Goal: Check status: Check status

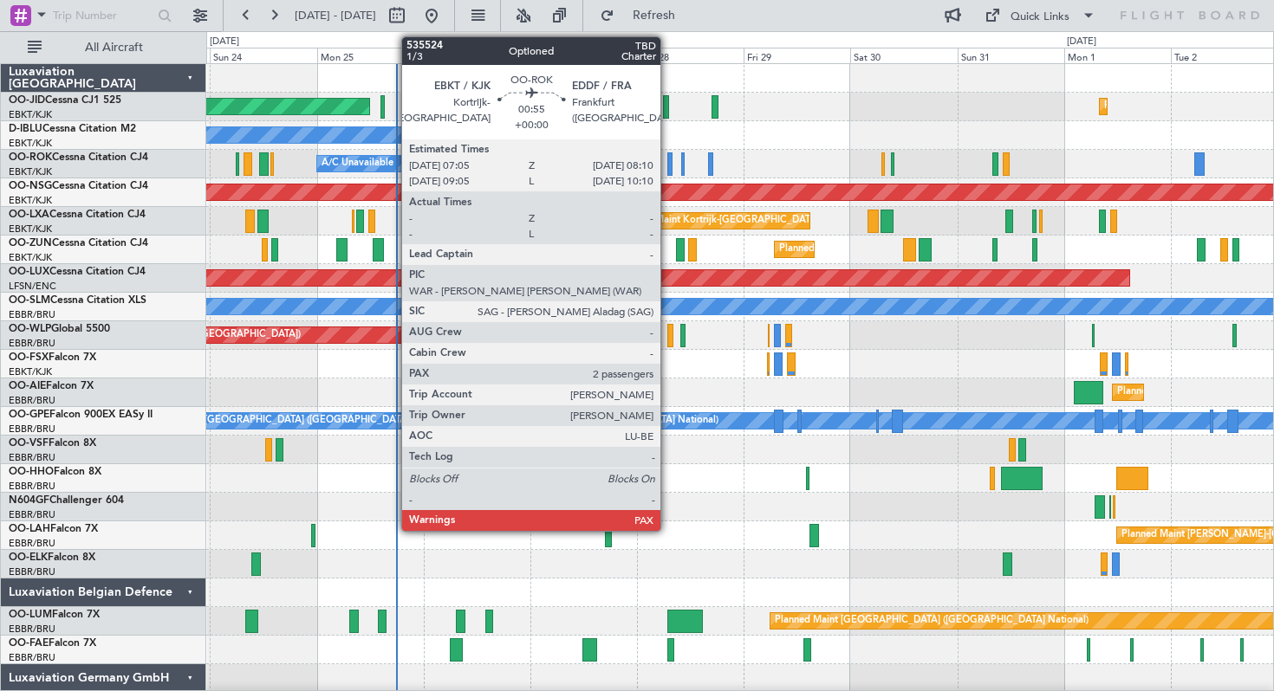
click at [668, 160] on div at bounding box center [669, 163] width 5 height 23
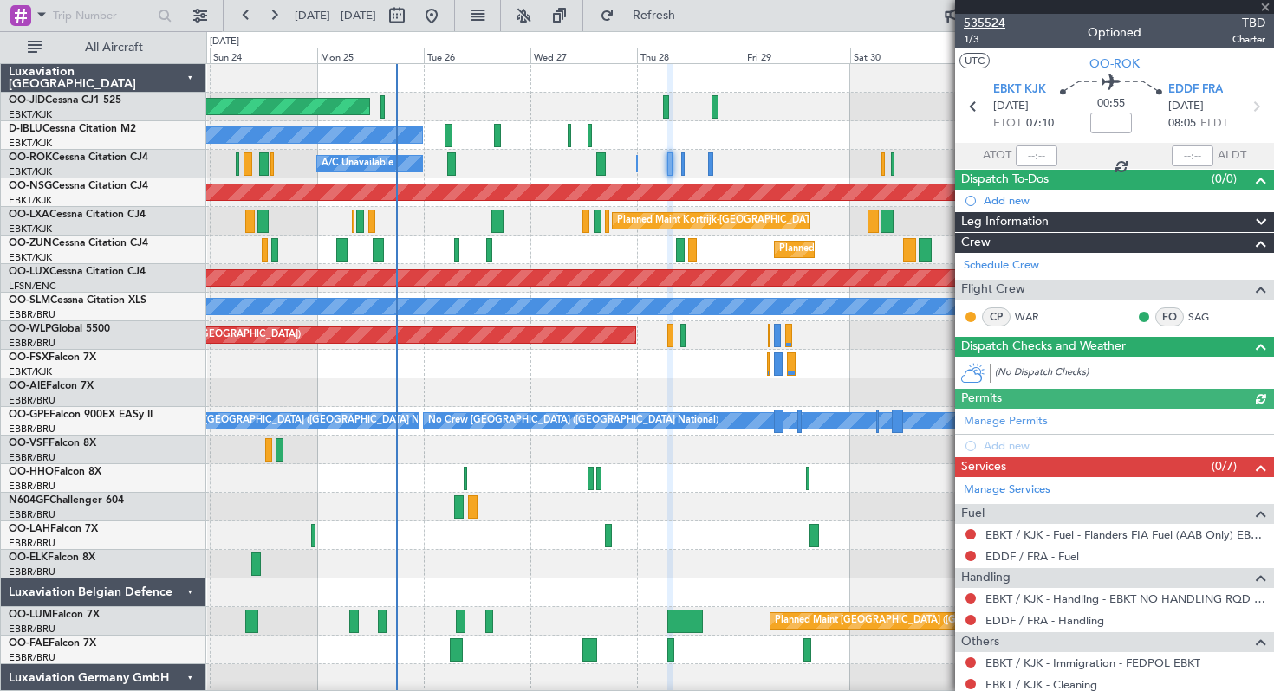
click at [977, 23] on span "535524" at bounding box center [984, 23] width 42 height 18
click at [666, 10] on button "Refresh" at bounding box center [644, 16] width 104 height 28
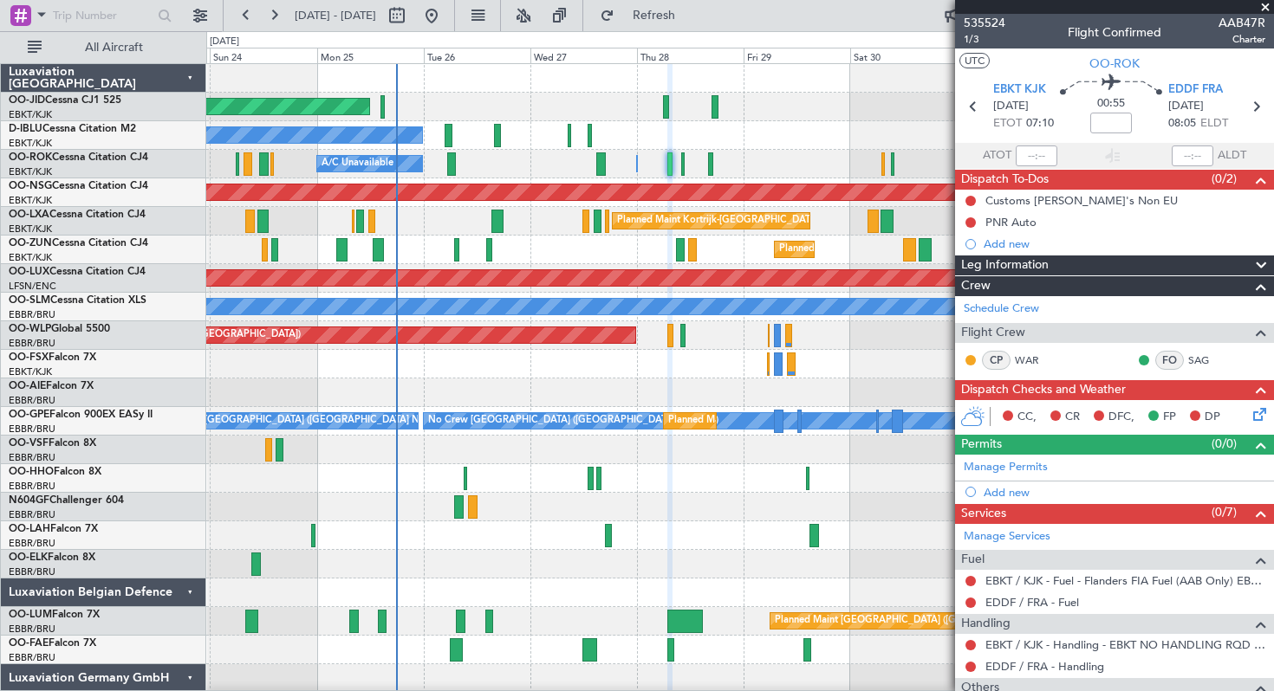
click at [1265, 7] on span at bounding box center [1264, 8] width 17 height 16
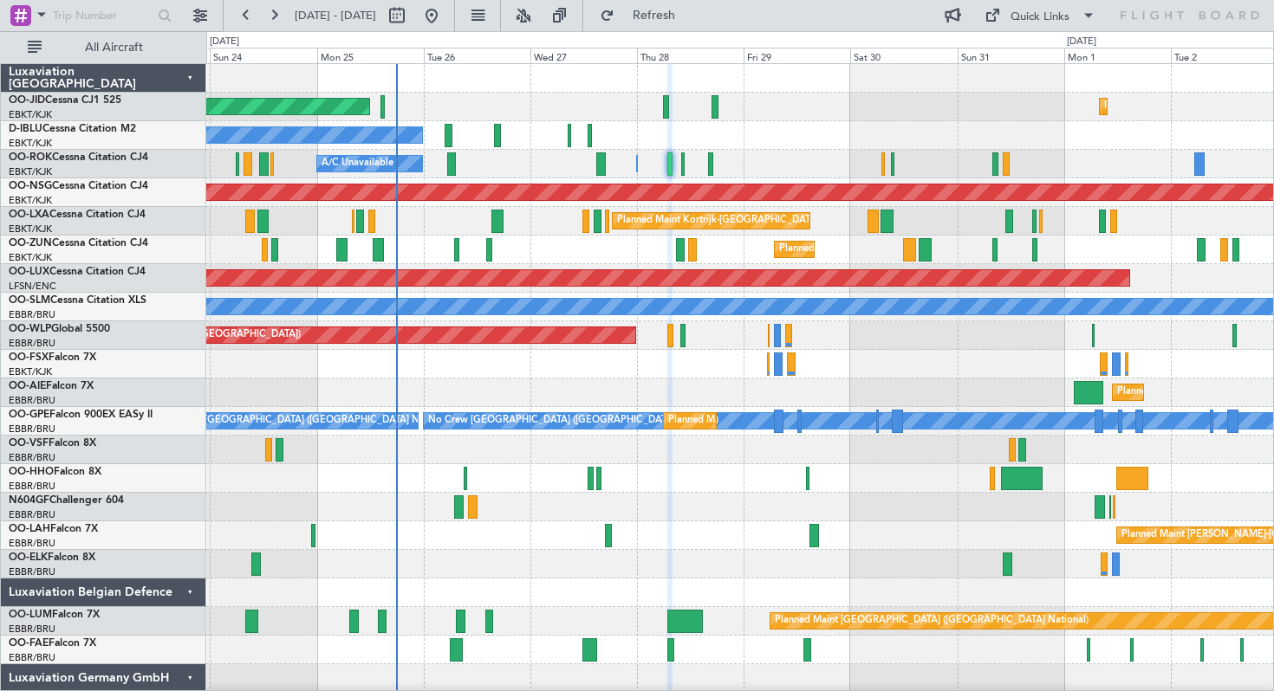
type input "0"
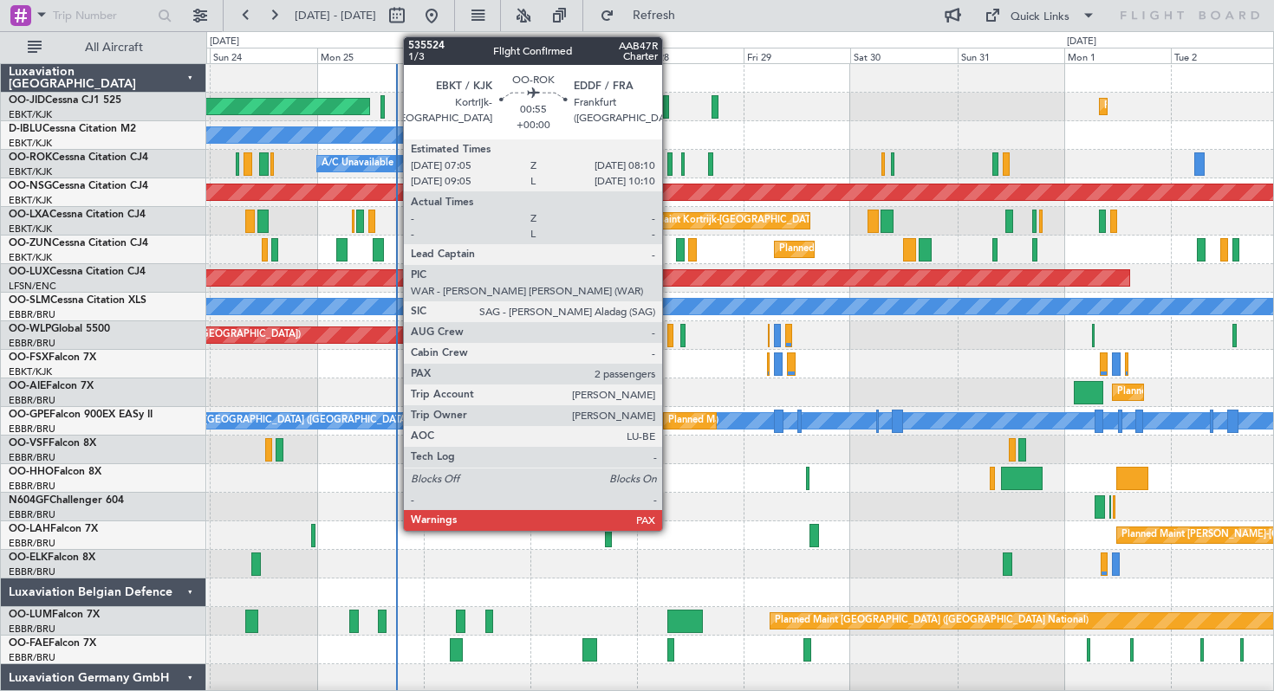
click at [670, 164] on div at bounding box center [669, 163] width 5 height 23
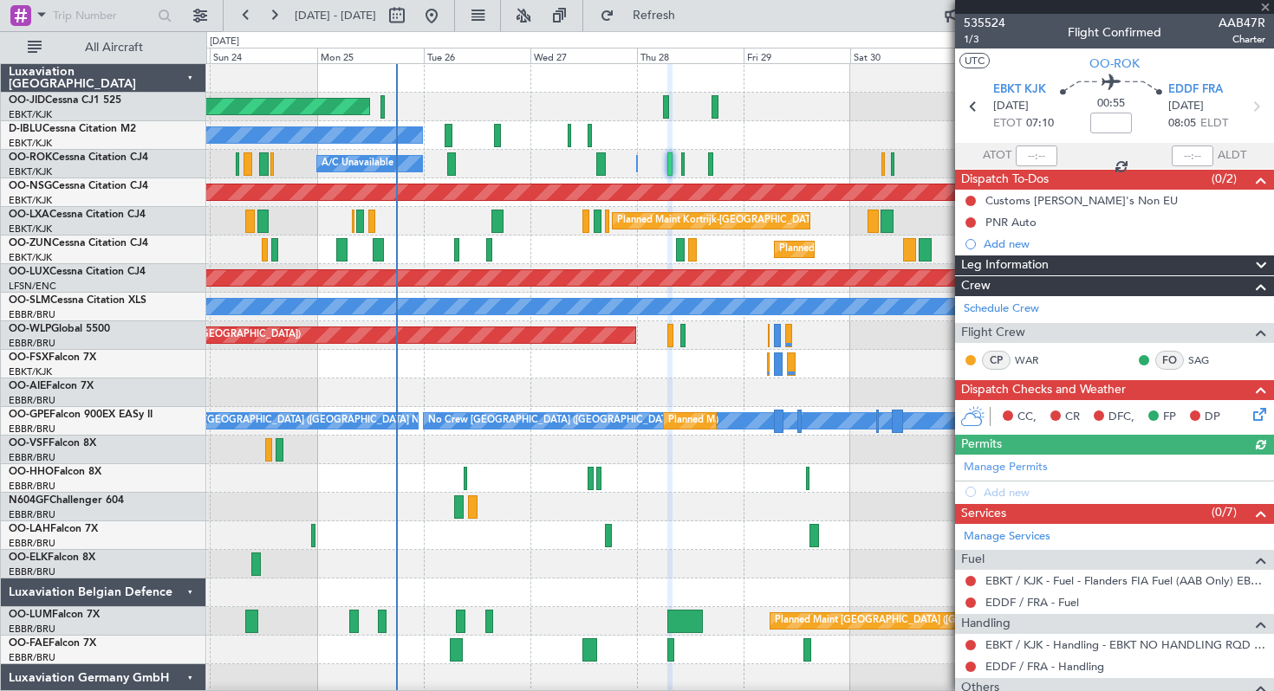
scroll to position [165, 0]
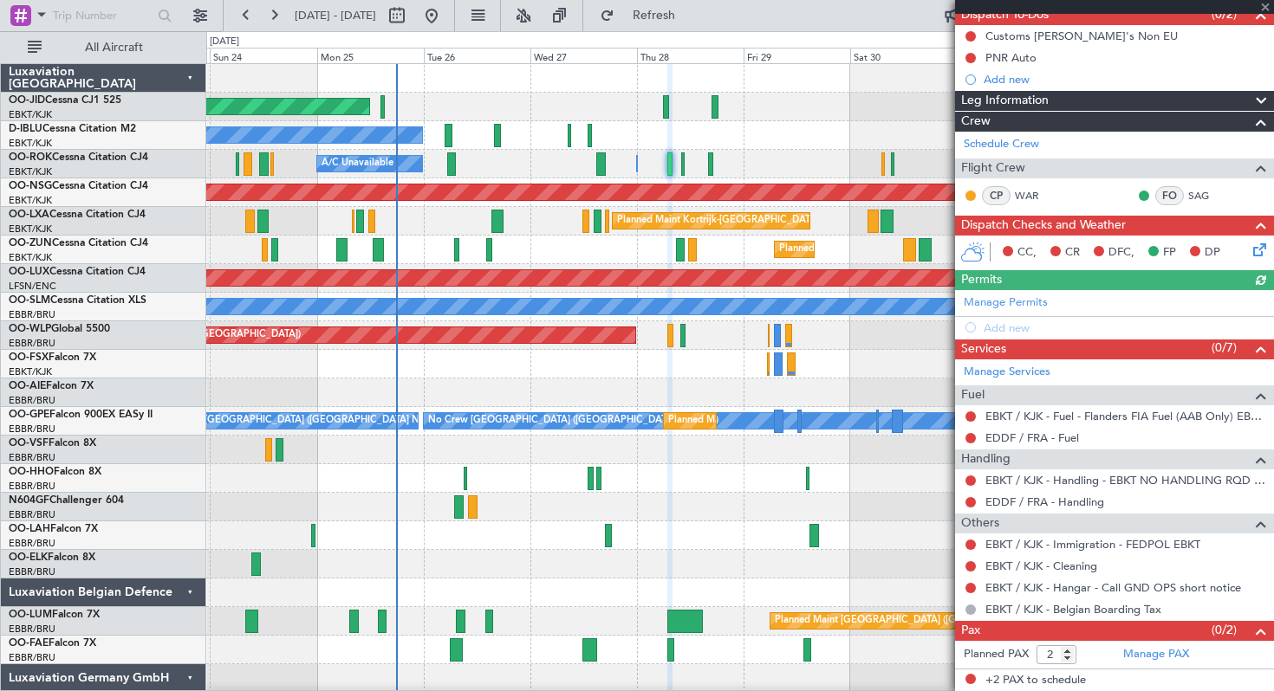
click at [1264, 4] on div at bounding box center [1114, 7] width 319 height 14
click at [1265, 6] on span at bounding box center [1264, 8] width 17 height 16
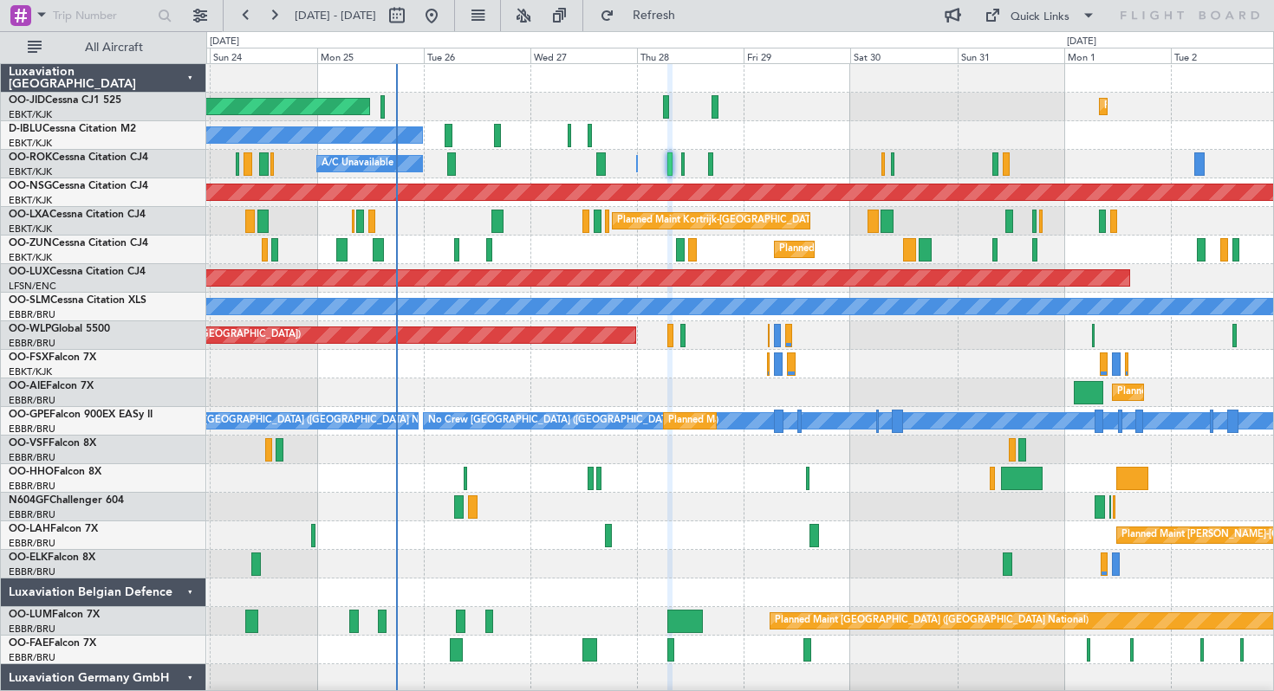
type input "0"
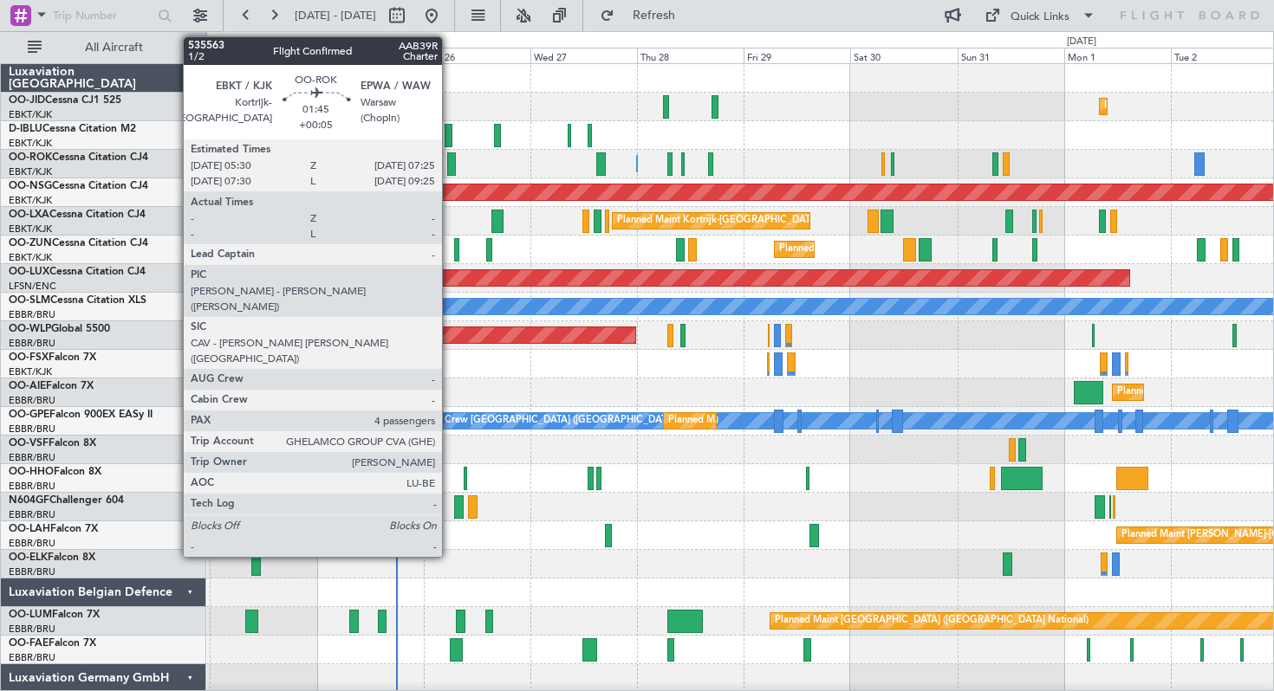
click at [450, 165] on div at bounding box center [451, 163] width 9 height 23
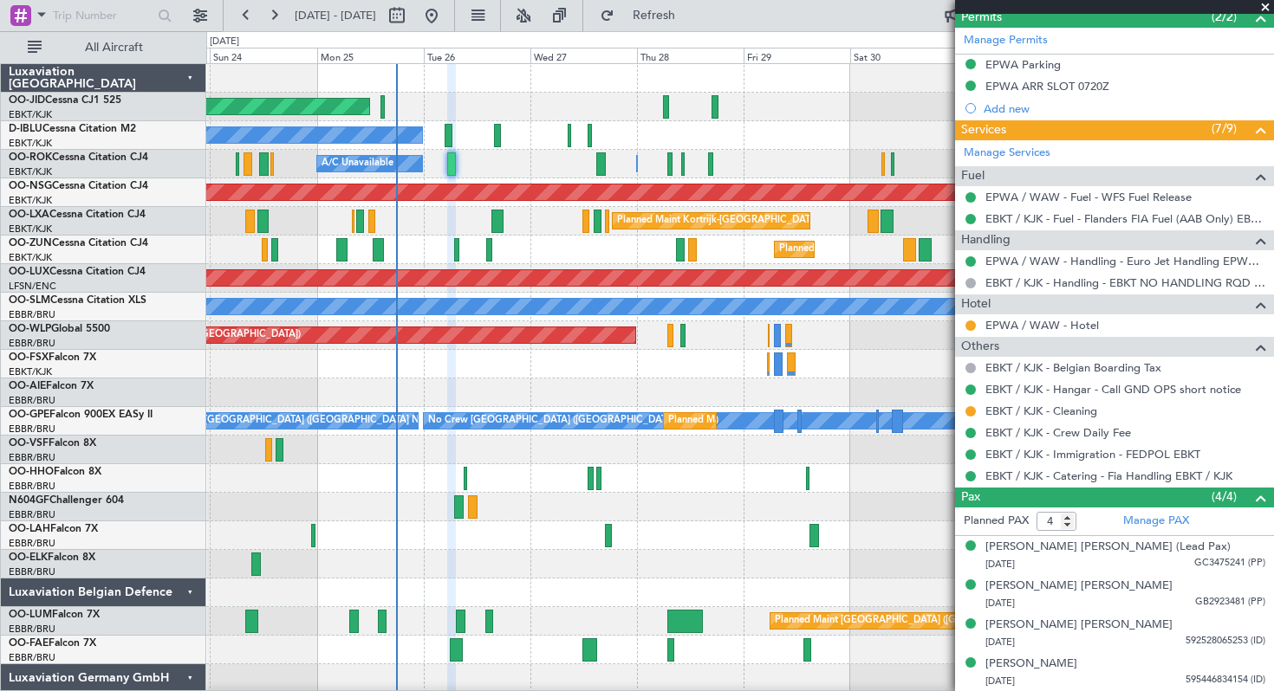
scroll to position [347, 0]
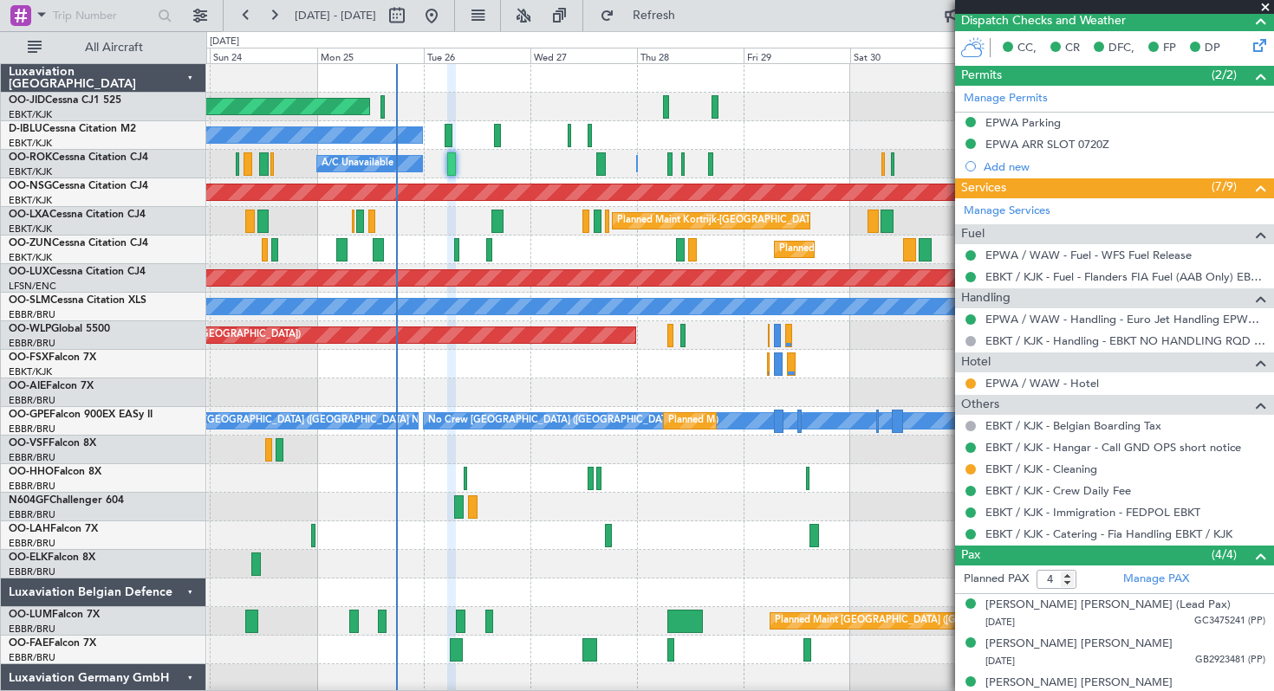
click at [1264, 6] on span at bounding box center [1264, 8] width 17 height 16
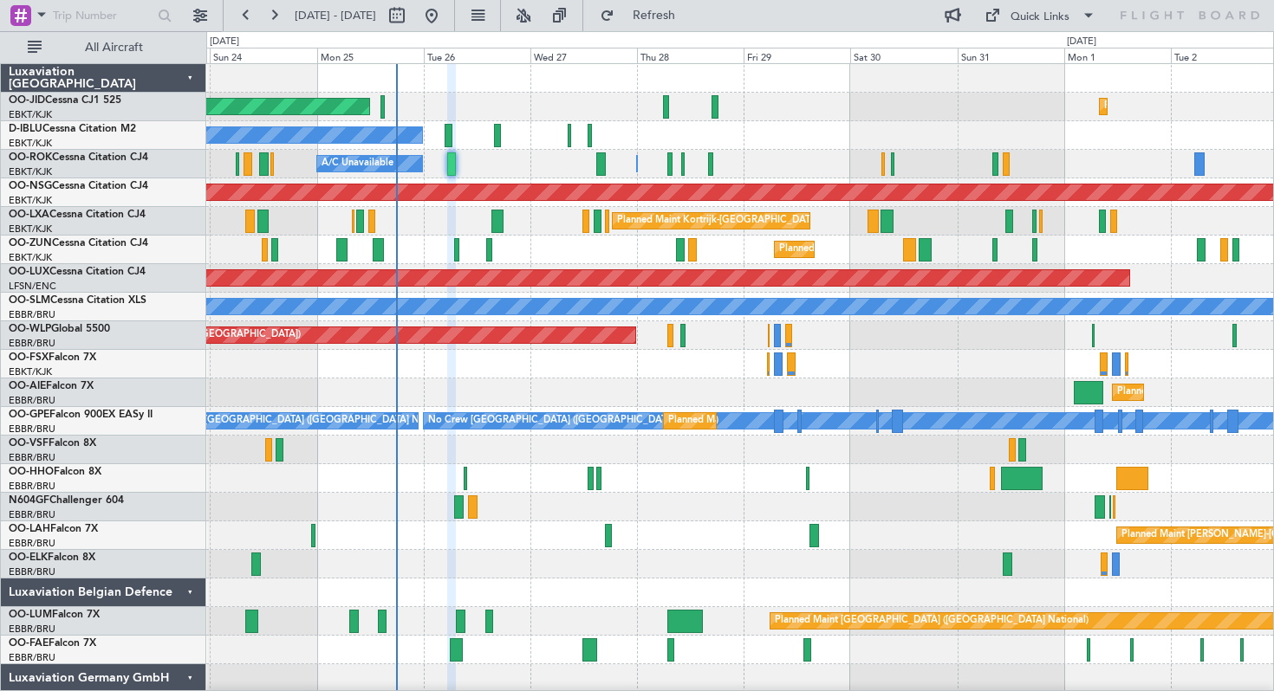
type input "0"
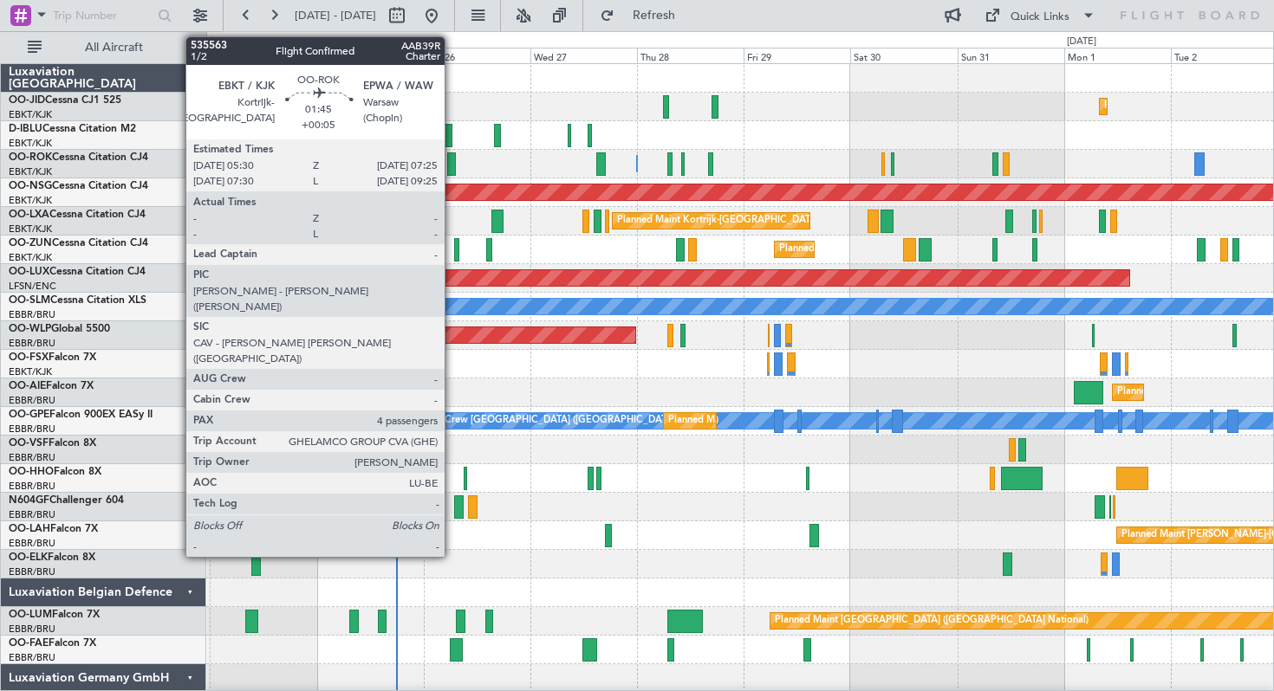
click at [452, 157] on div at bounding box center [451, 163] width 9 height 23
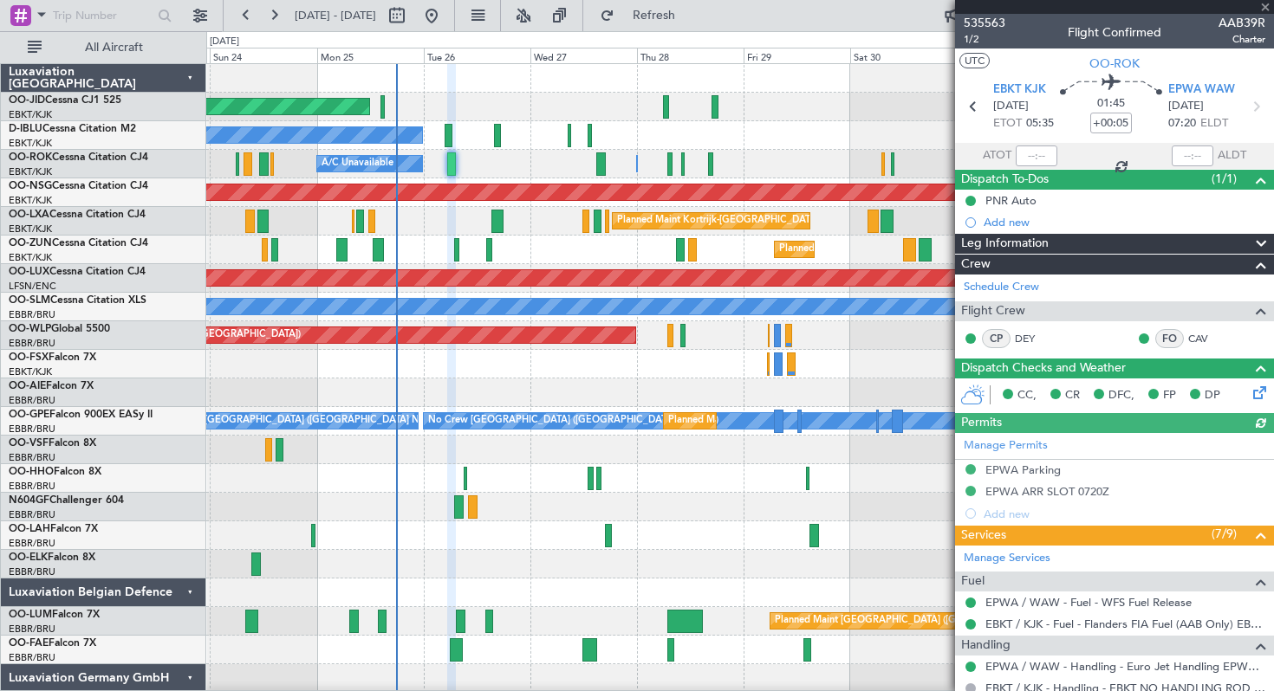
scroll to position [300, 0]
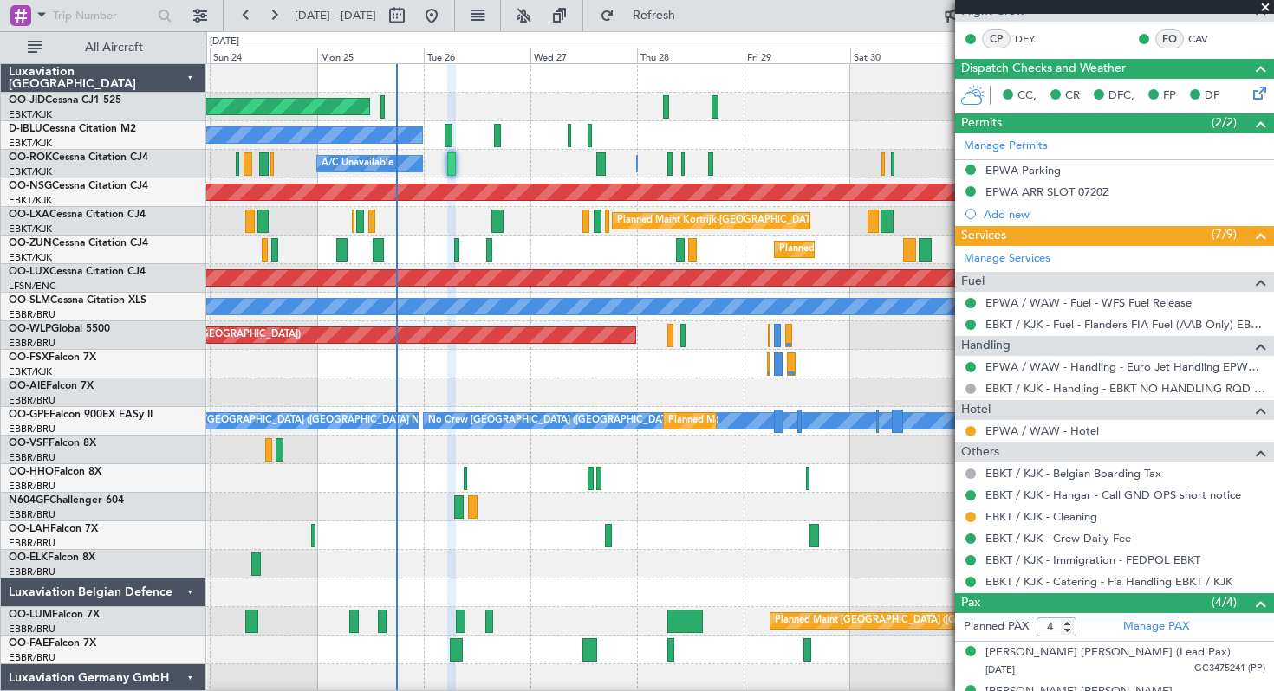
click at [1263, 7] on span at bounding box center [1264, 8] width 17 height 16
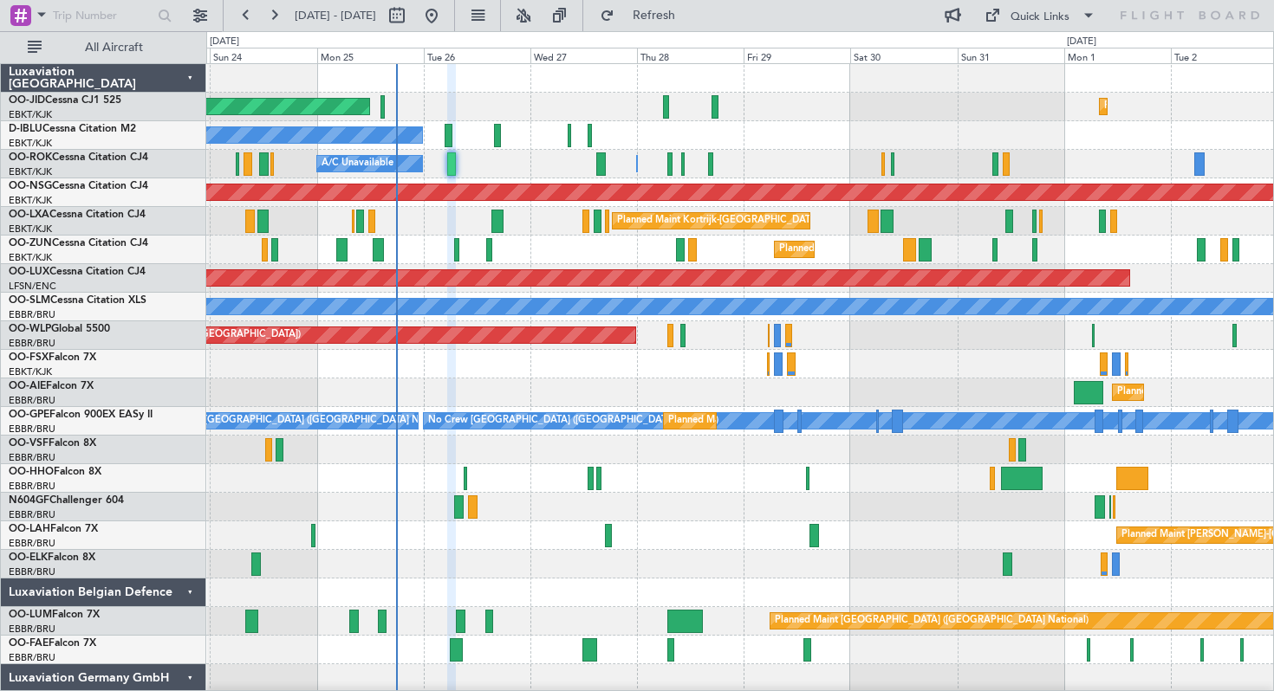
type input "0"
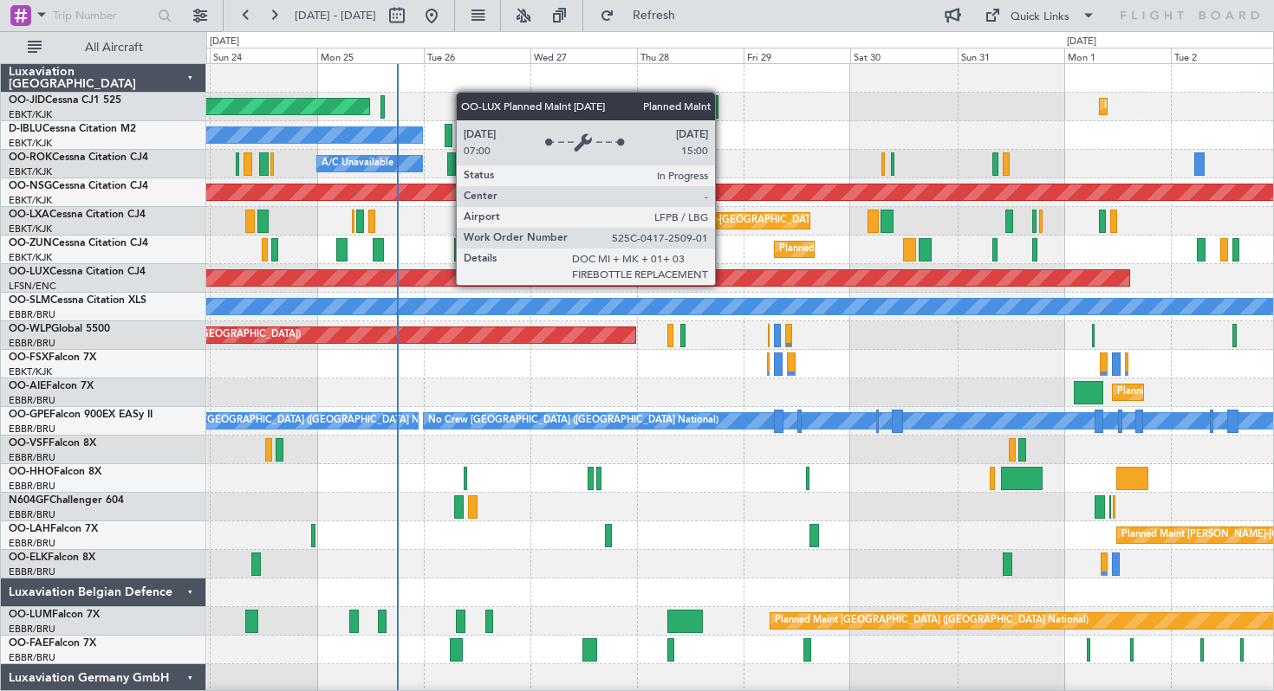
scroll to position [8, 0]
